Goal: Task Accomplishment & Management: Complete application form

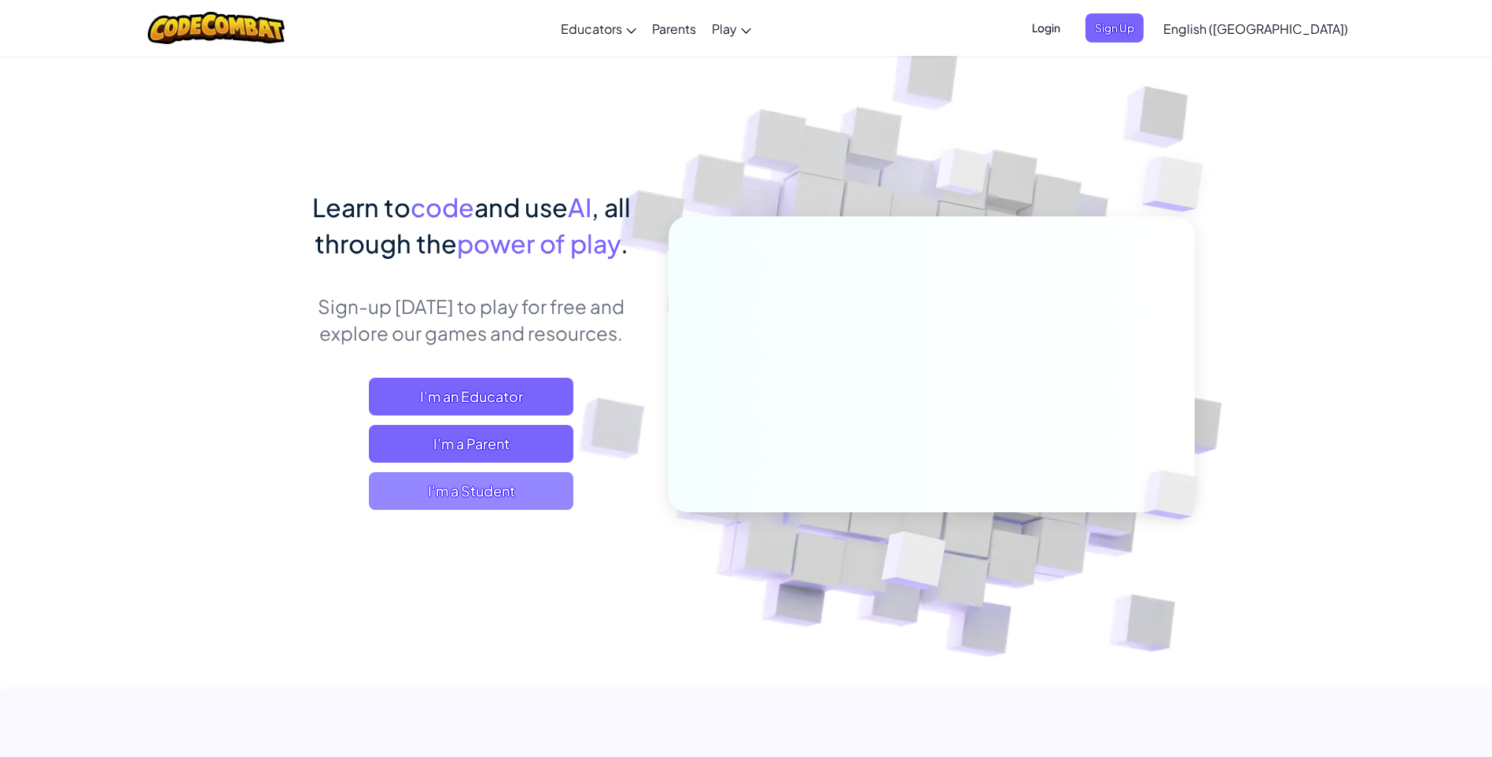
click at [510, 484] on span "I'm a Student" at bounding box center [471, 491] width 204 height 38
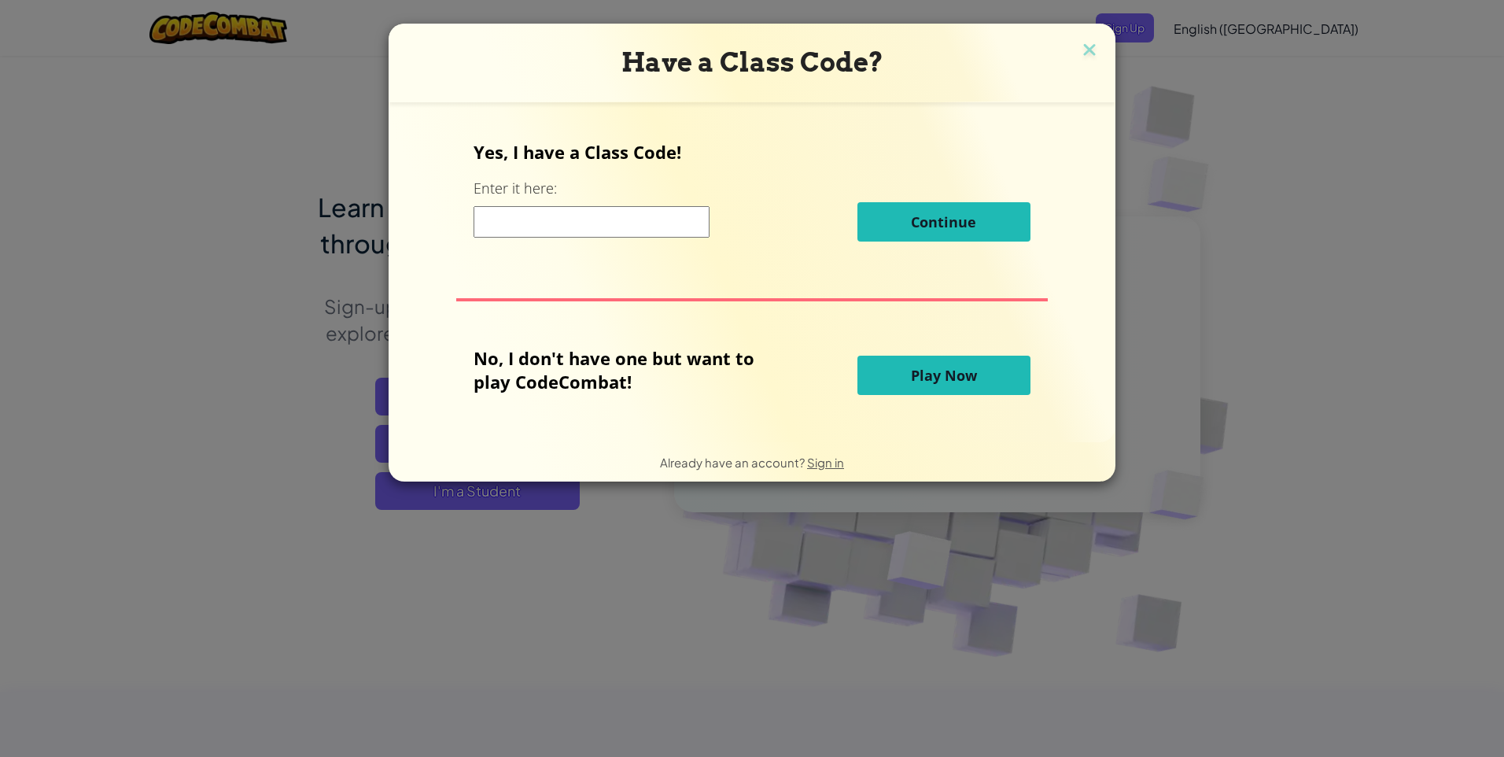
click at [638, 227] on input at bounding box center [591, 221] width 236 height 31
type input "GreenBoatShirt"
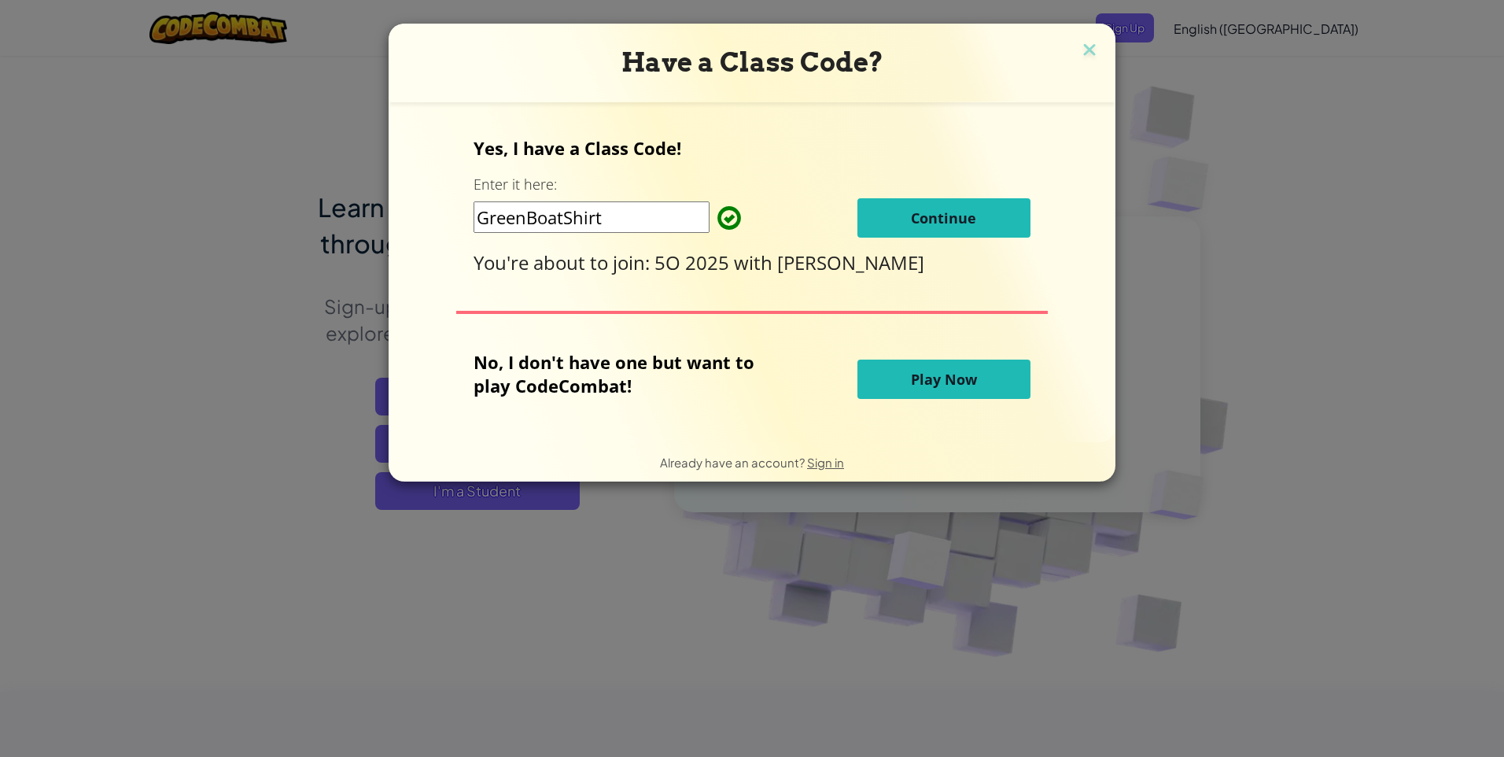
click at [925, 219] on span "Continue" at bounding box center [943, 217] width 65 height 19
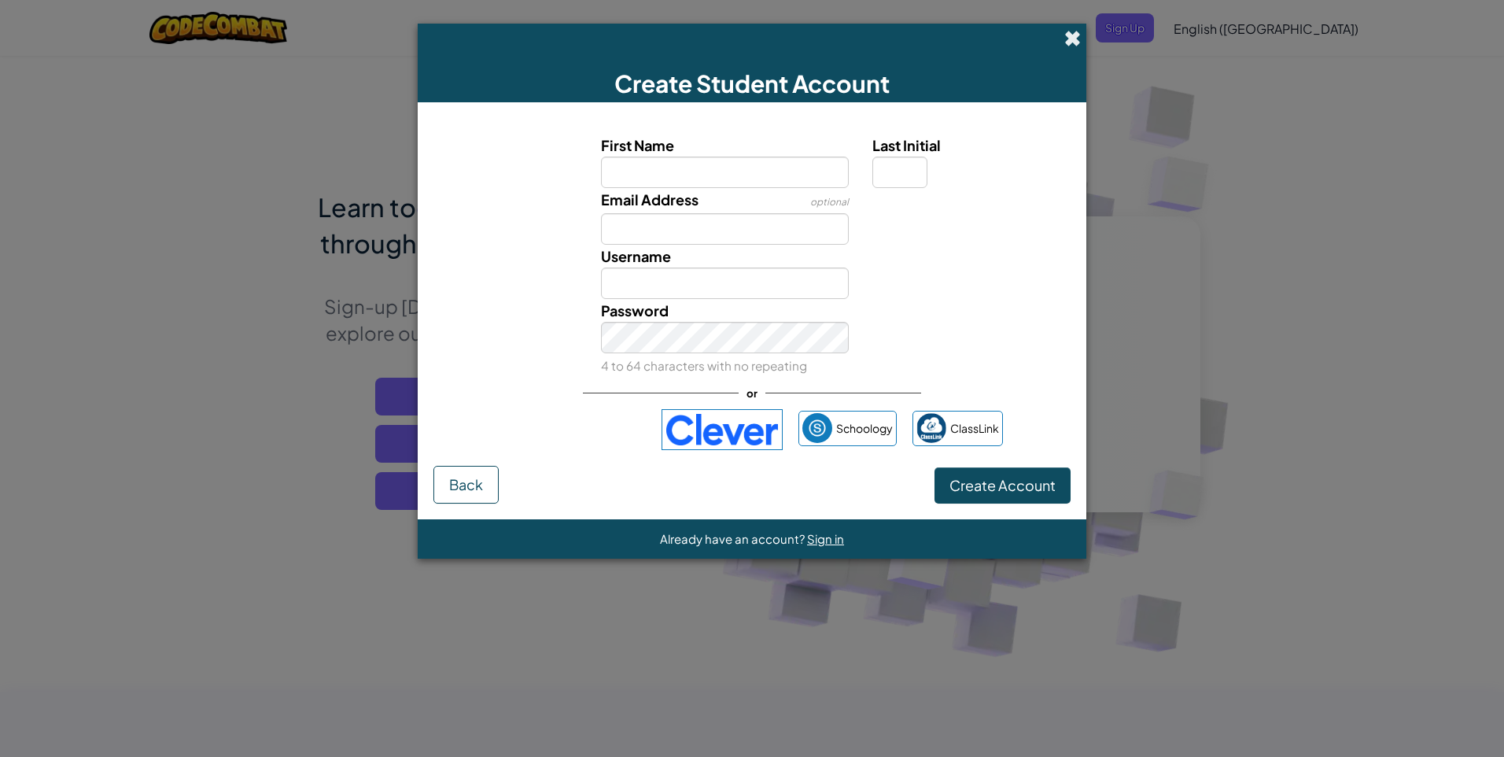
click at [1067, 35] on span at bounding box center [1072, 38] width 17 height 17
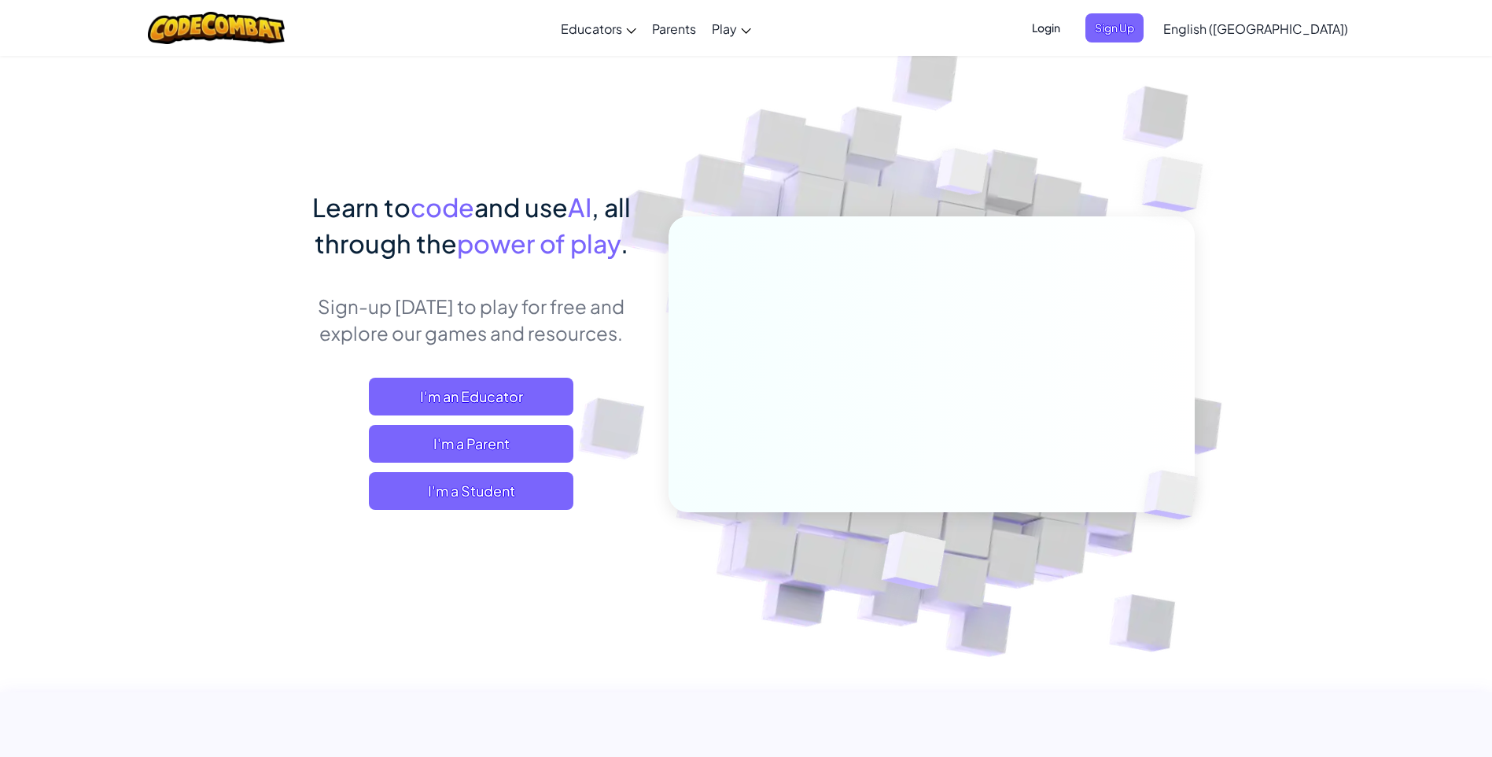
click at [1070, 28] on span "Login" at bounding box center [1045, 27] width 47 height 29
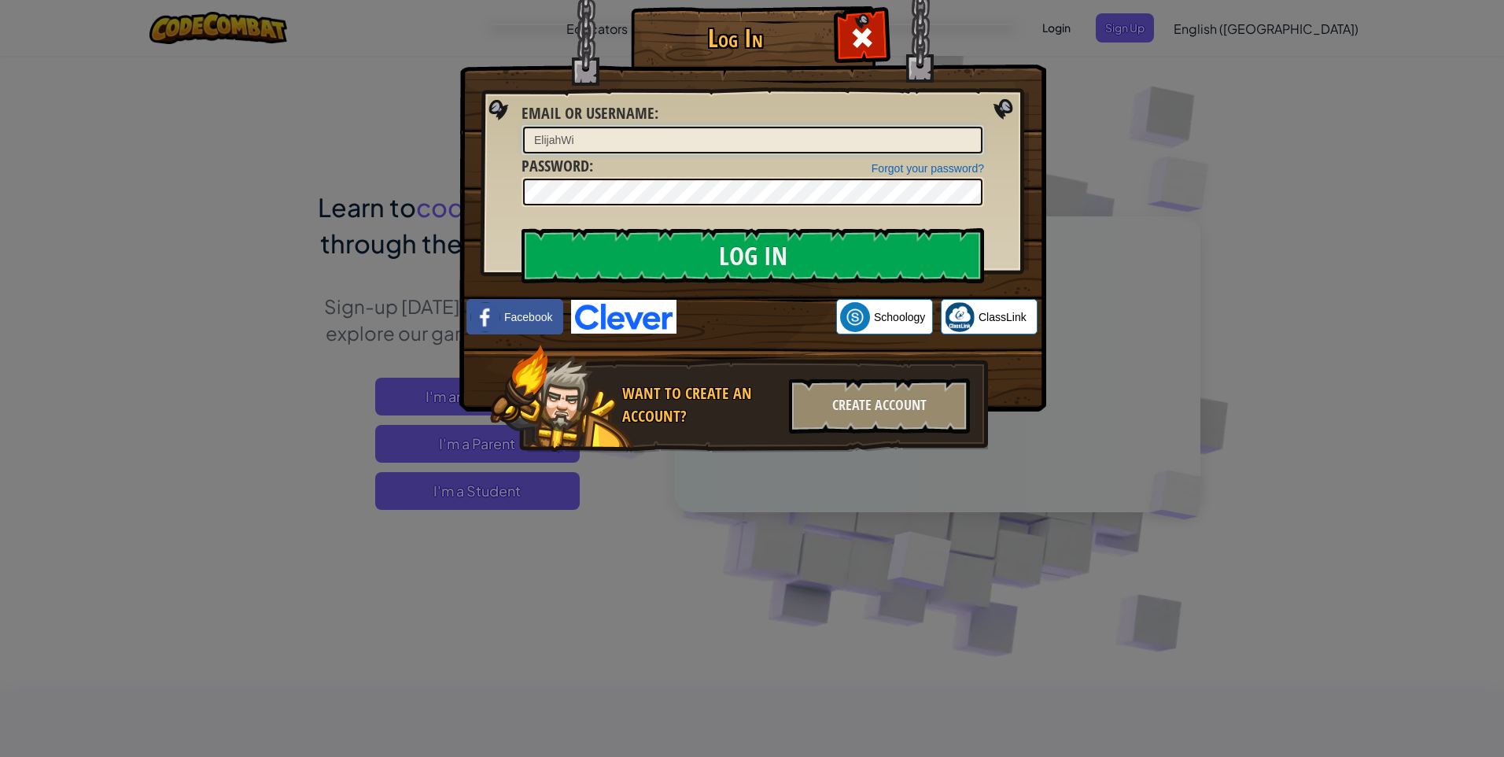
type input "ElijahWi"
click at [521, 228] on input "Log In" at bounding box center [752, 255] width 462 height 55
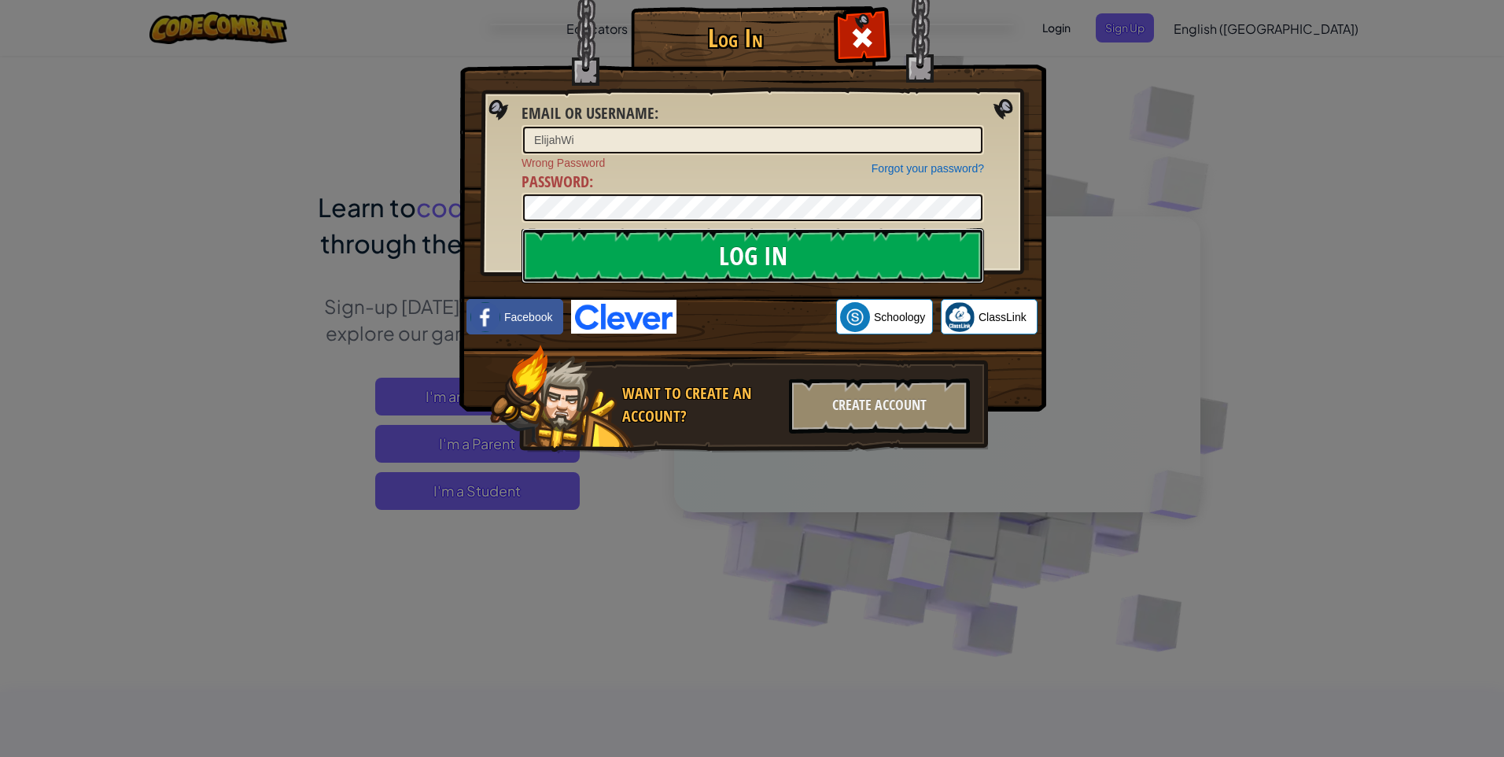
click at [624, 256] on input "Log In" at bounding box center [752, 255] width 462 height 55
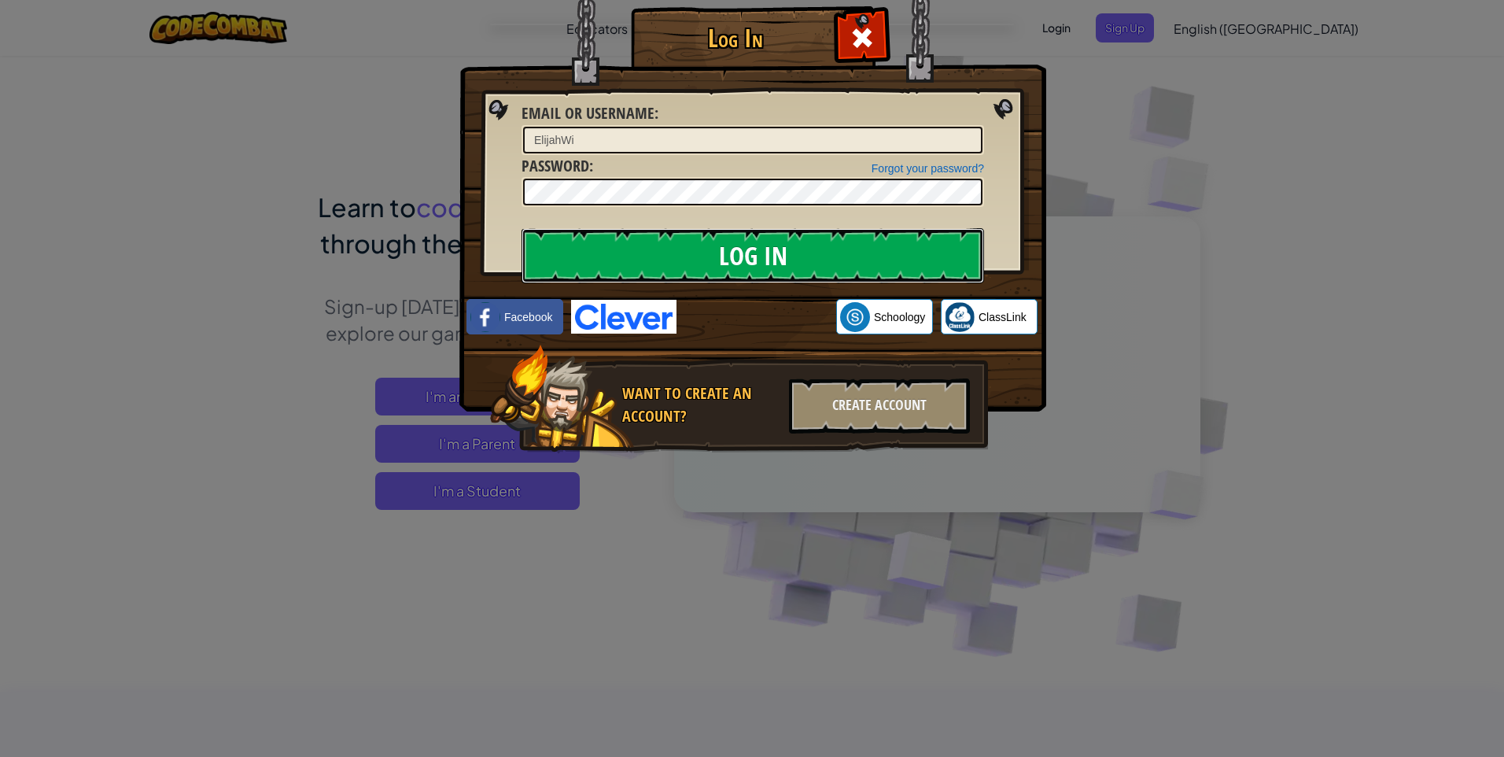
click at [578, 253] on input "Log In" at bounding box center [752, 255] width 462 height 55
